Goal: Transaction & Acquisition: Purchase product/service

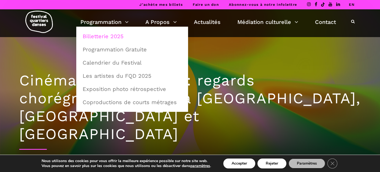
click at [104, 36] on link "Billetterie 2025" at bounding box center [132, 36] width 106 height 13
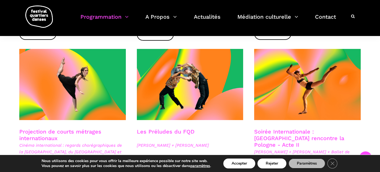
scroll to position [449, 0]
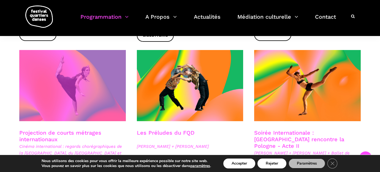
click at [82, 76] on span at bounding box center [72, 85] width 107 height 71
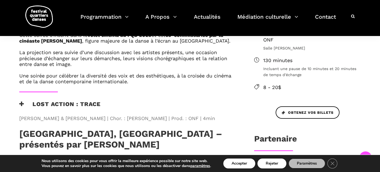
scroll to position [239, 0]
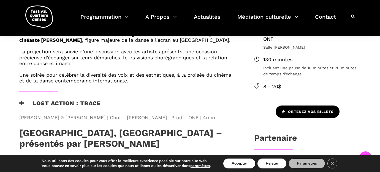
click at [307, 109] on span "Obtenez vos billets" at bounding box center [308, 112] width 52 height 6
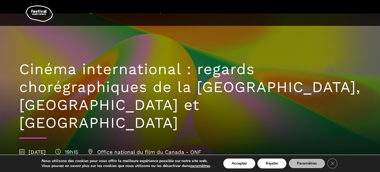
scroll to position [0, 0]
